Goal: Navigation & Orientation: Understand site structure

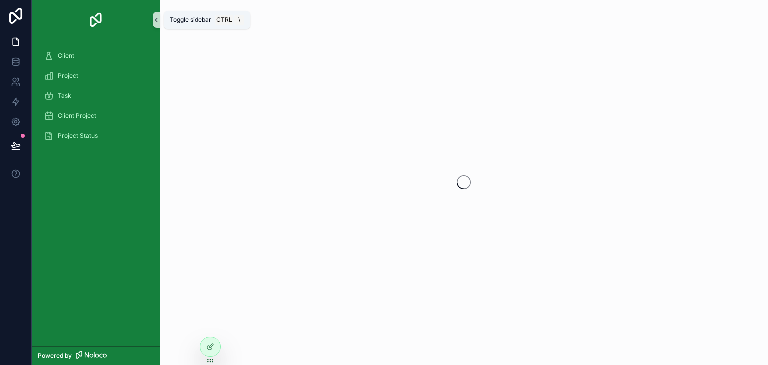
click at [156, 16] on icon "scrollable content" at bounding box center [156, 19] width 7 height 7
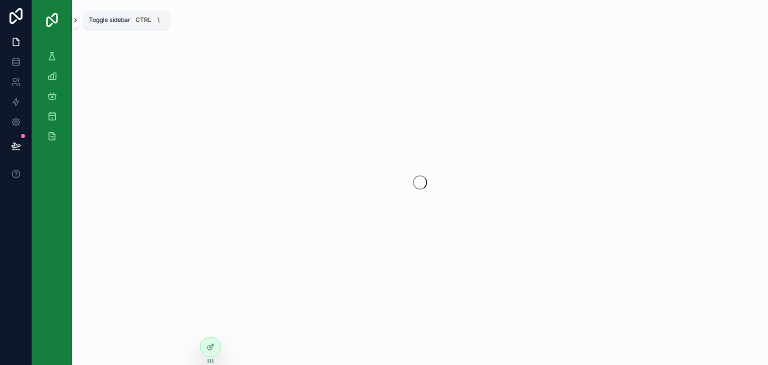
click at [75, 21] on icon "scrollable content" at bounding box center [75, 19] width 7 height 7
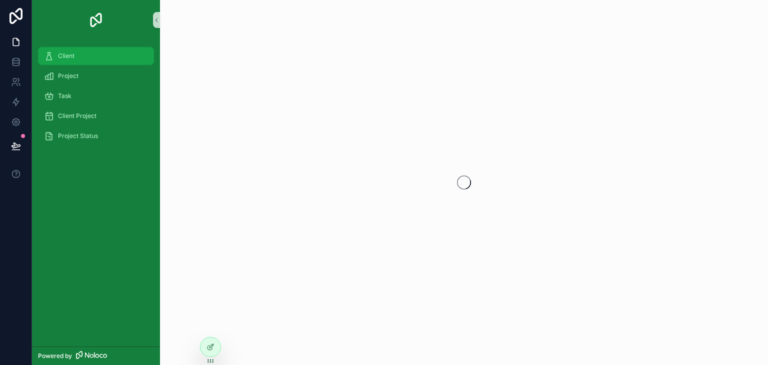
click at [64, 51] on div "Client" at bounding box center [96, 56] width 104 height 16
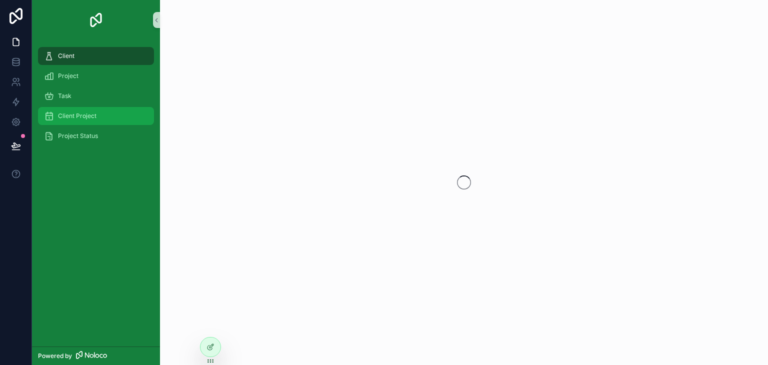
click at [87, 114] on span "Client Project" at bounding box center [77, 116] width 38 height 8
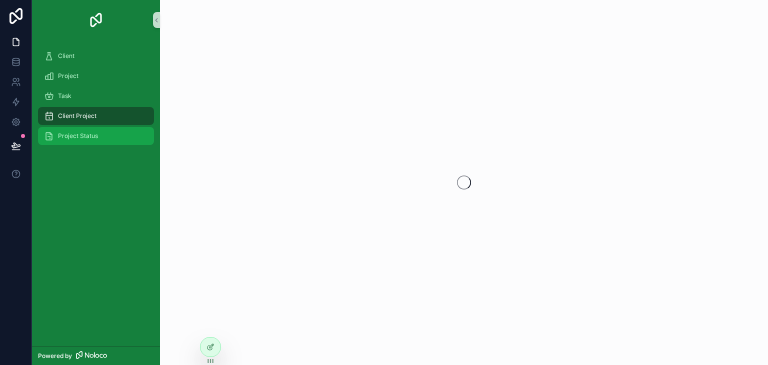
click at [88, 132] on span "Project Status" at bounding box center [78, 136] width 40 height 8
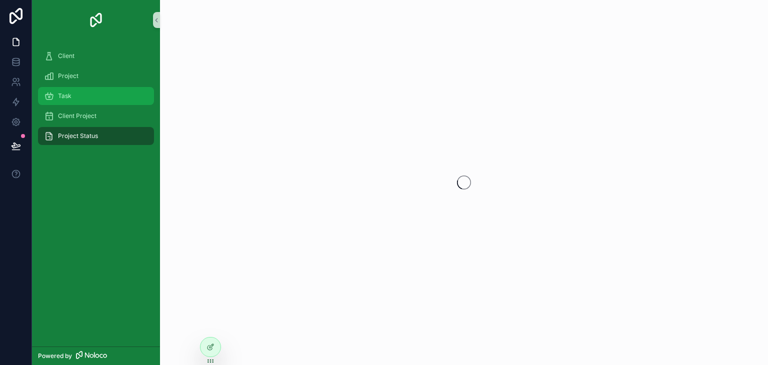
click at [75, 101] on div "Task" at bounding box center [96, 96] width 104 height 16
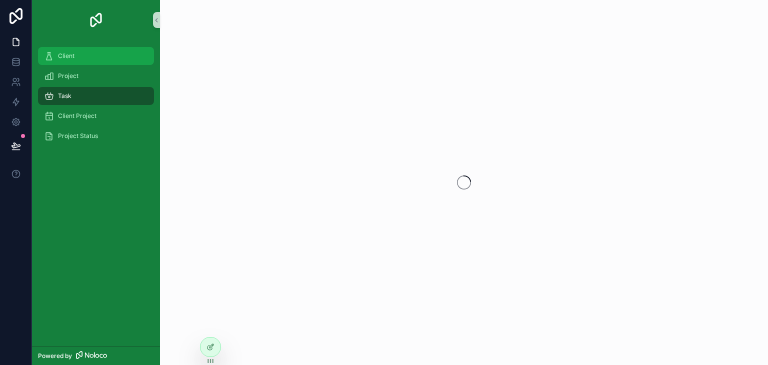
click at [58, 62] on div "Client" at bounding box center [96, 56] width 104 height 16
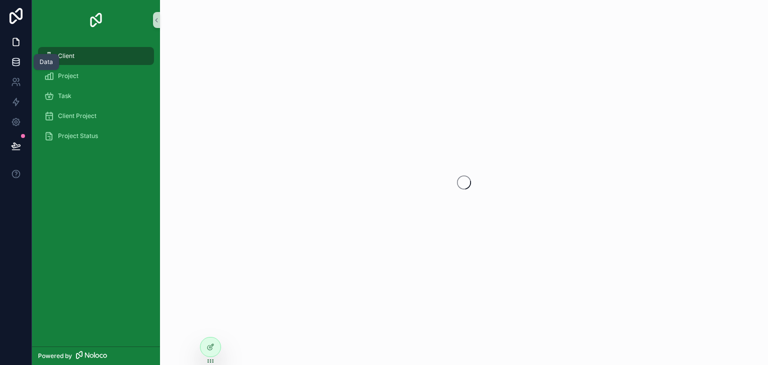
click at [11, 60] on icon at bounding box center [16, 62] width 10 height 10
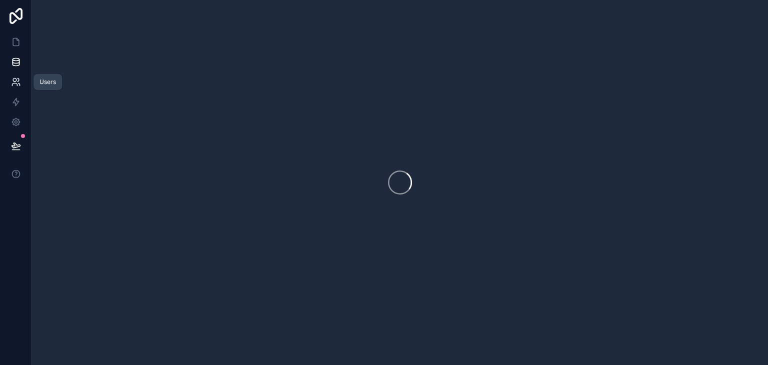
click at [15, 84] on icon at bounding box center [16, 82] width 10 height 10
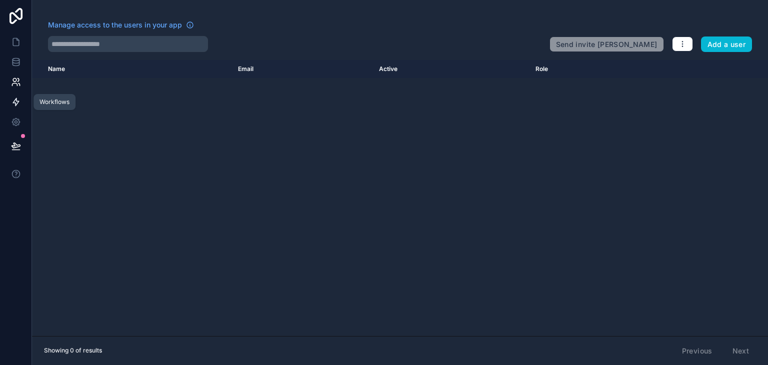
click at [16, 99] on icon at bounding box center [16, 102] width 10 height 10
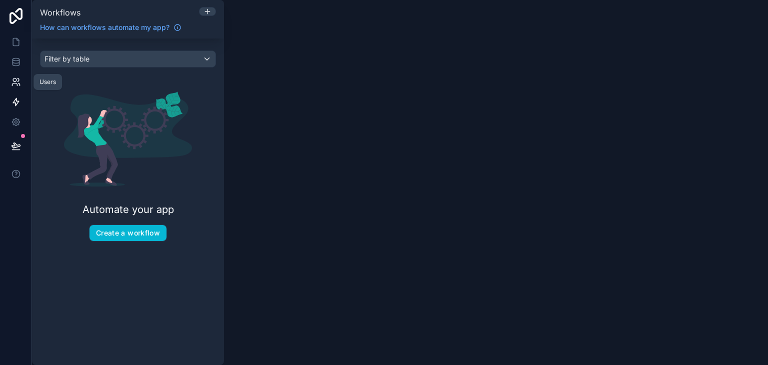
click at [13, 86] on icon at bounding box center [16, 82] width 10 height 10
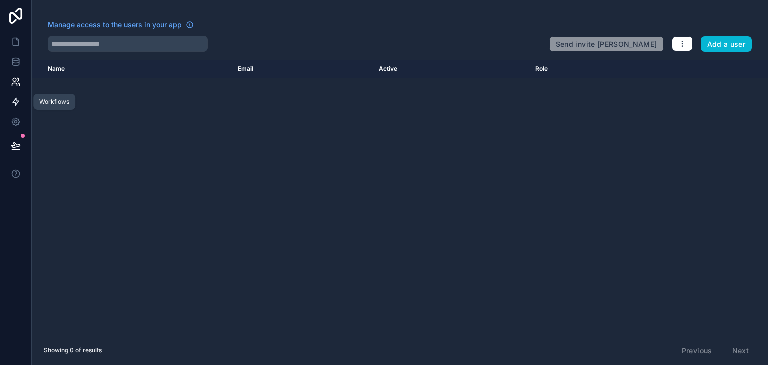
click at [14, 100] on icon at bounding box center [16, 101] width 6 height 7
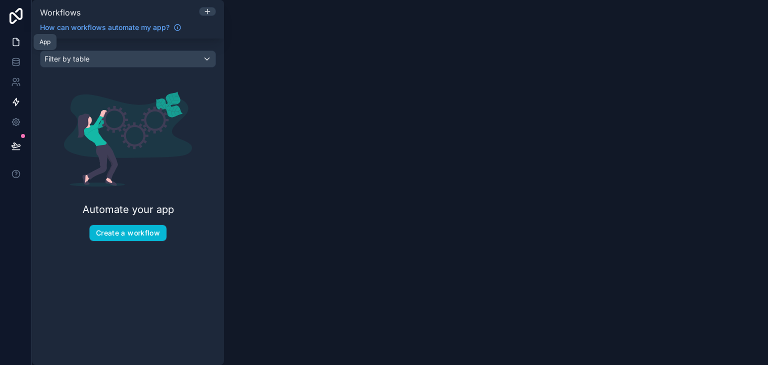
click at [17, 40] on icon at bounding box center [17, 39] width 2 height 2
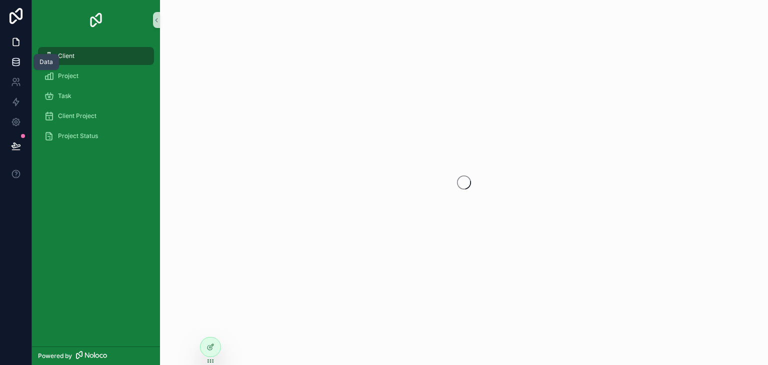
click at [14, 61] on icon at bounding box center [16, 62] width 10 height 10
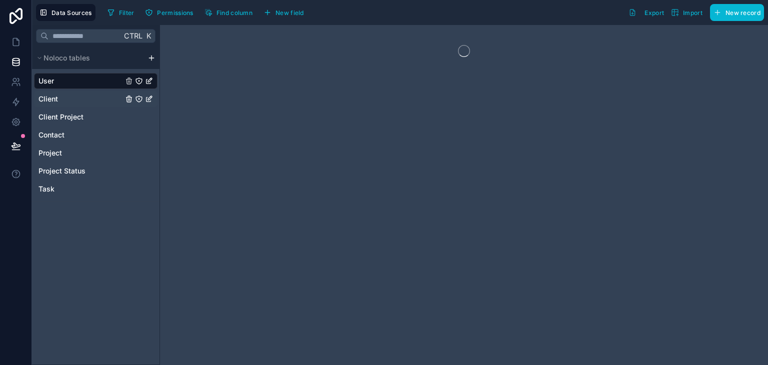
click at [51, 103] on span "Client" at bounding box center [47, 99] width 19 height 10
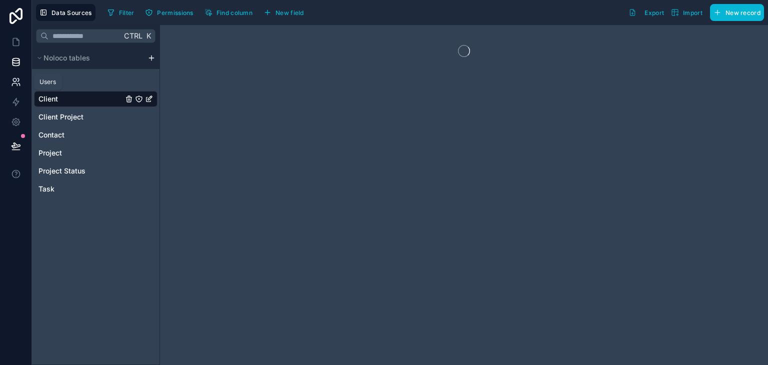
click at [16, 85] on icon at bounding box center [16, 82] width 10 height 10
